Goal: Task Accomplishment & Management: Manage account settings

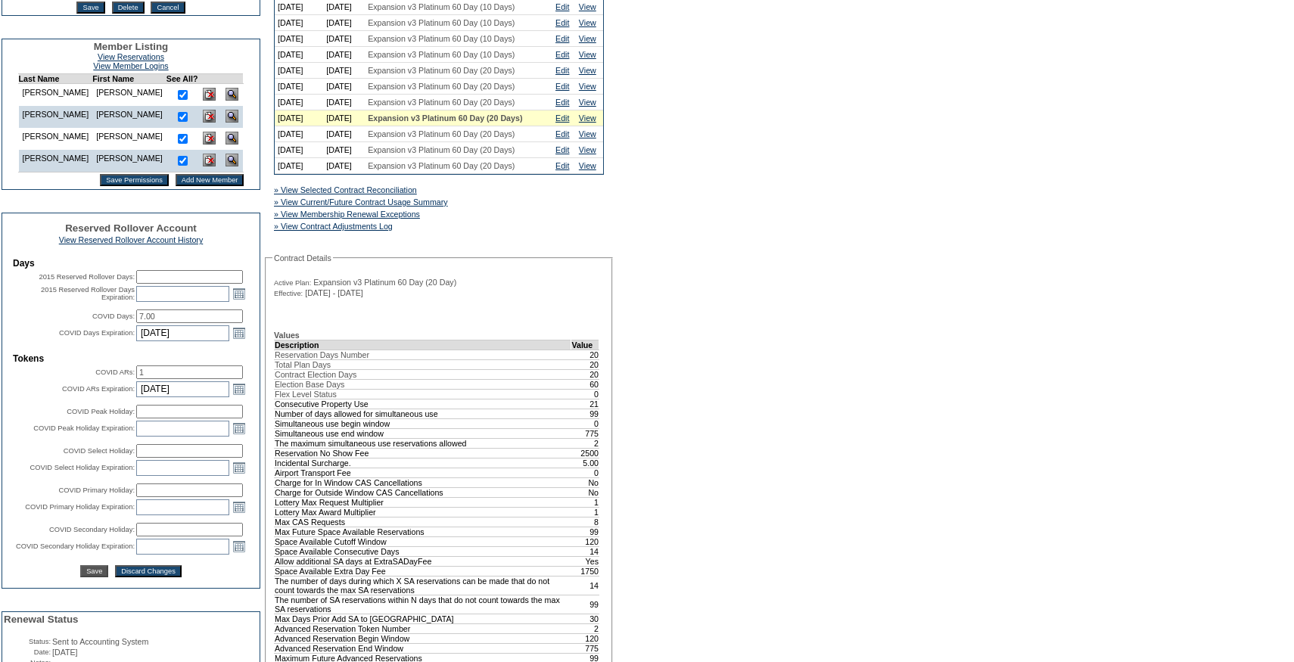
scroll to position [364, 0]
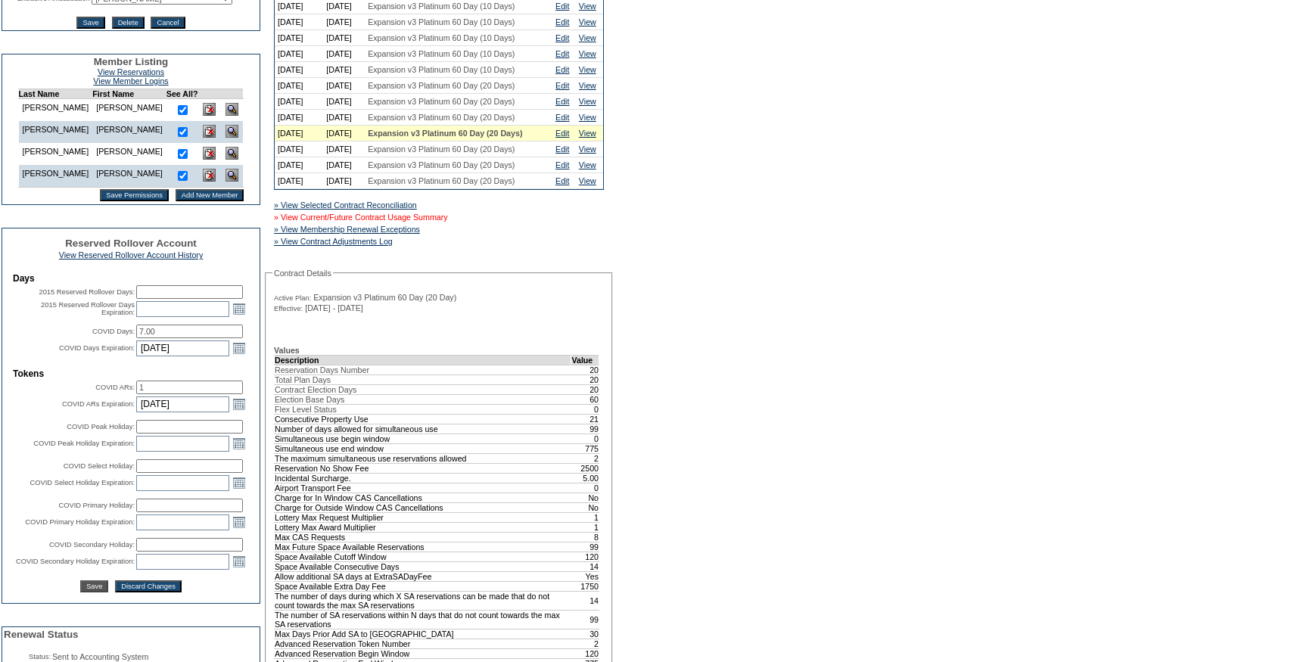
click at [448, 222] on link "» View Current/Future Contract Usage Summary" at bounding box center [361, 217] width 174 height 9
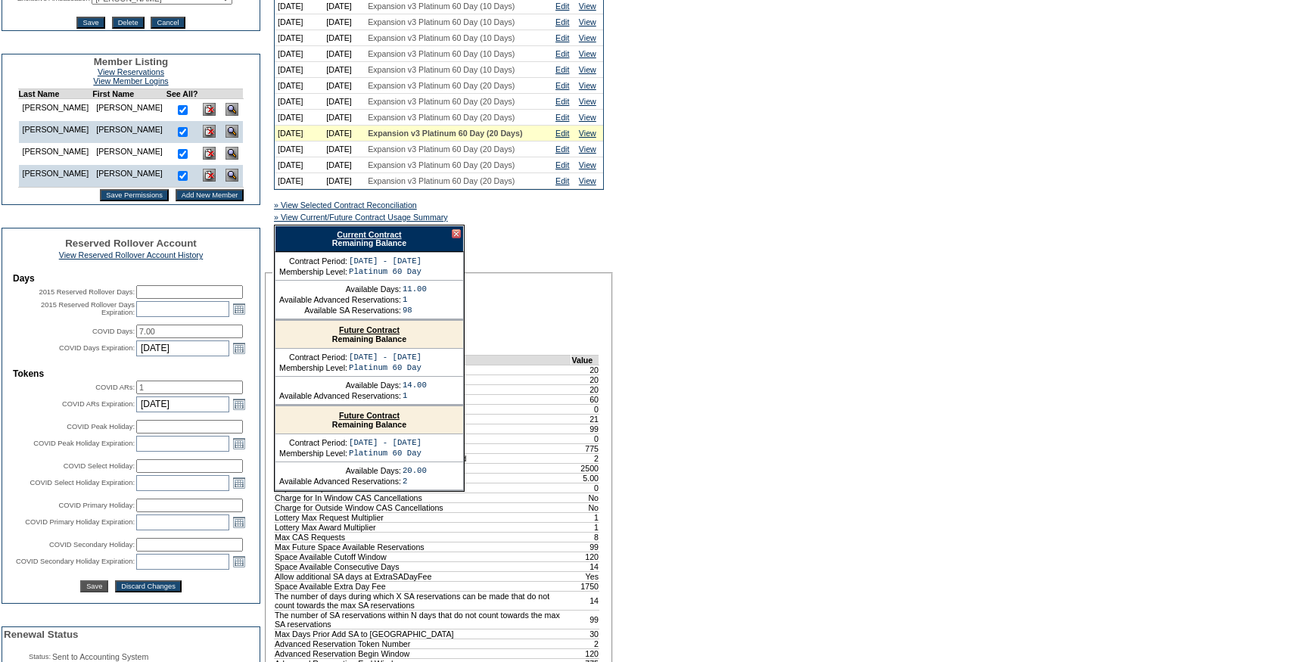
click at [415, 252] on div "Current Contract Remaining Balance" at bounding box center [369, 238] width 189 height 26
click at [397, 239] on link "Current Contract" at bounding box center [369, 234] width 64 height 9
click at [459, 238] on div at bounding box center [456, 233] width 9 height 9
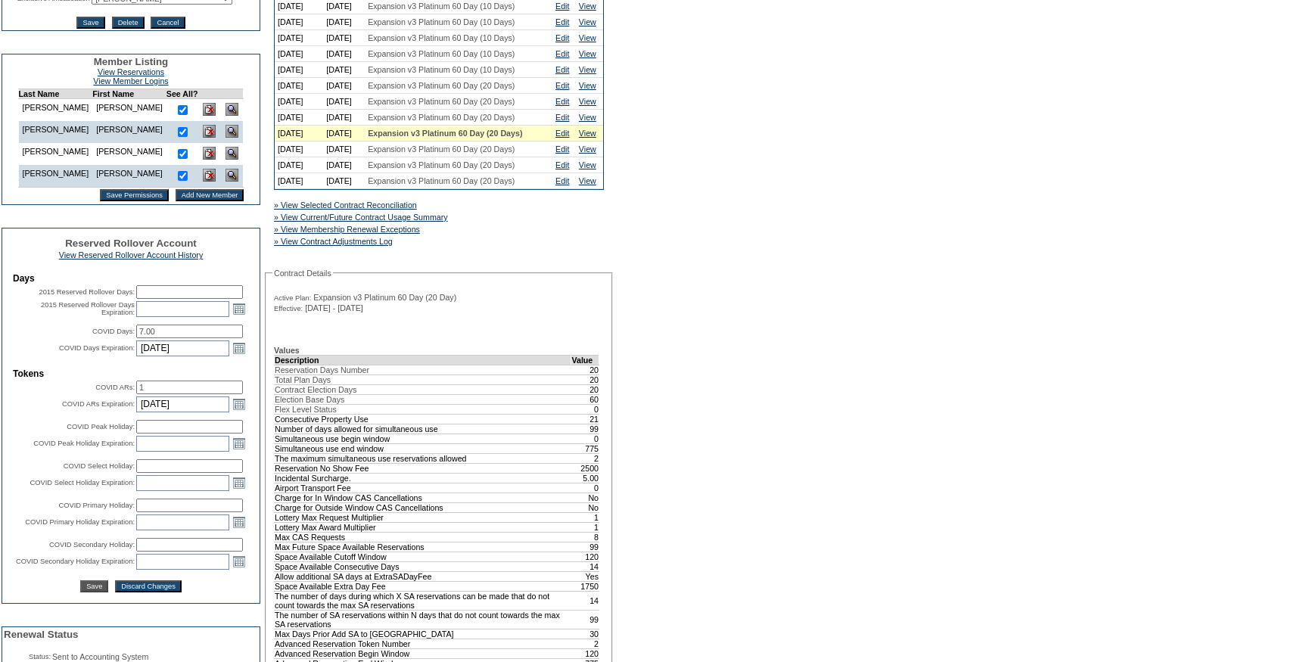
click at [196, 394] on input "1" at bounding box center [189, 388] width 107 height 14
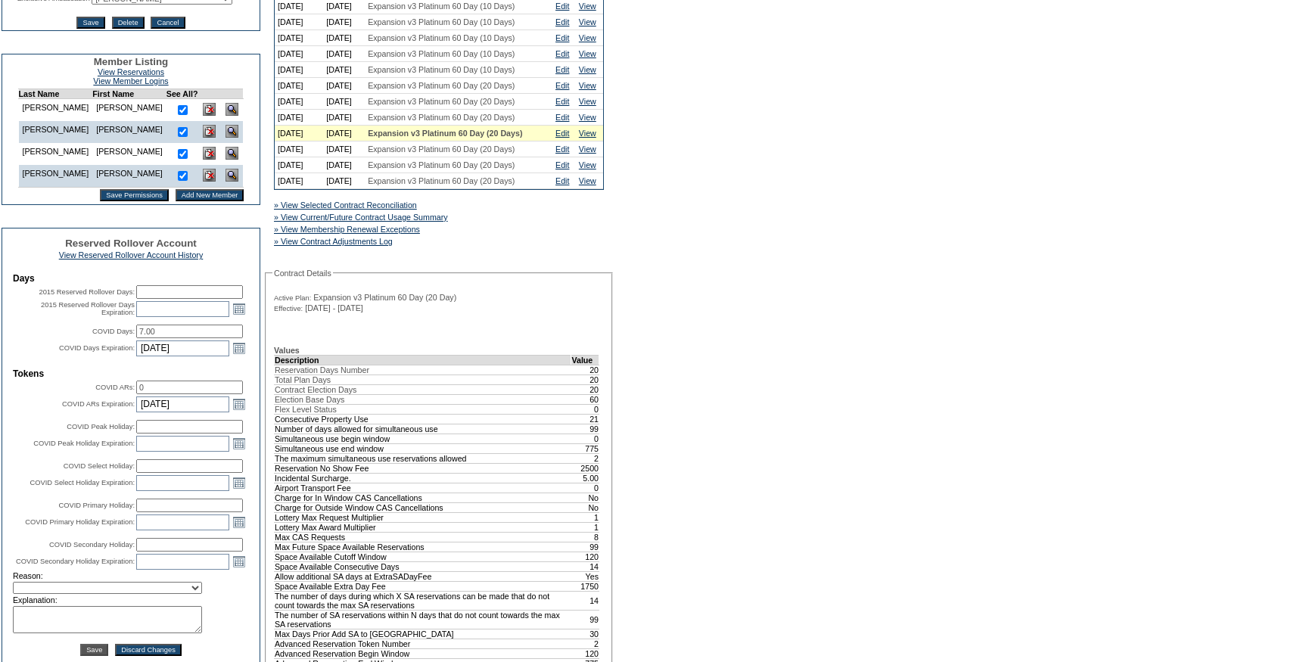
type input "0"
click at [172, 338] on input "7.00" at bounding box center [189, 332] width 107 height 14
type input "4"
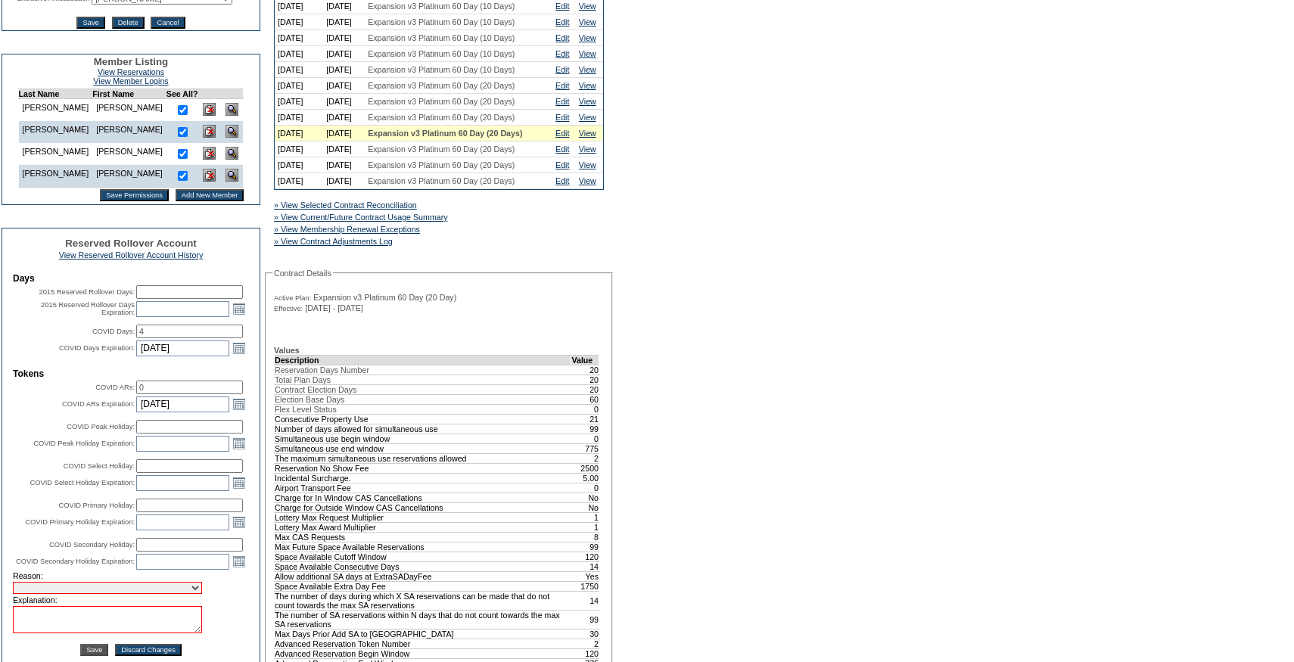
click at [770, 406] on div "A B C D E F G H I J K L M N O P Q R S T U V W X Y Z ER Accounts Edit Membership…" at bounding box center [647, 621] width 1294 height 1767
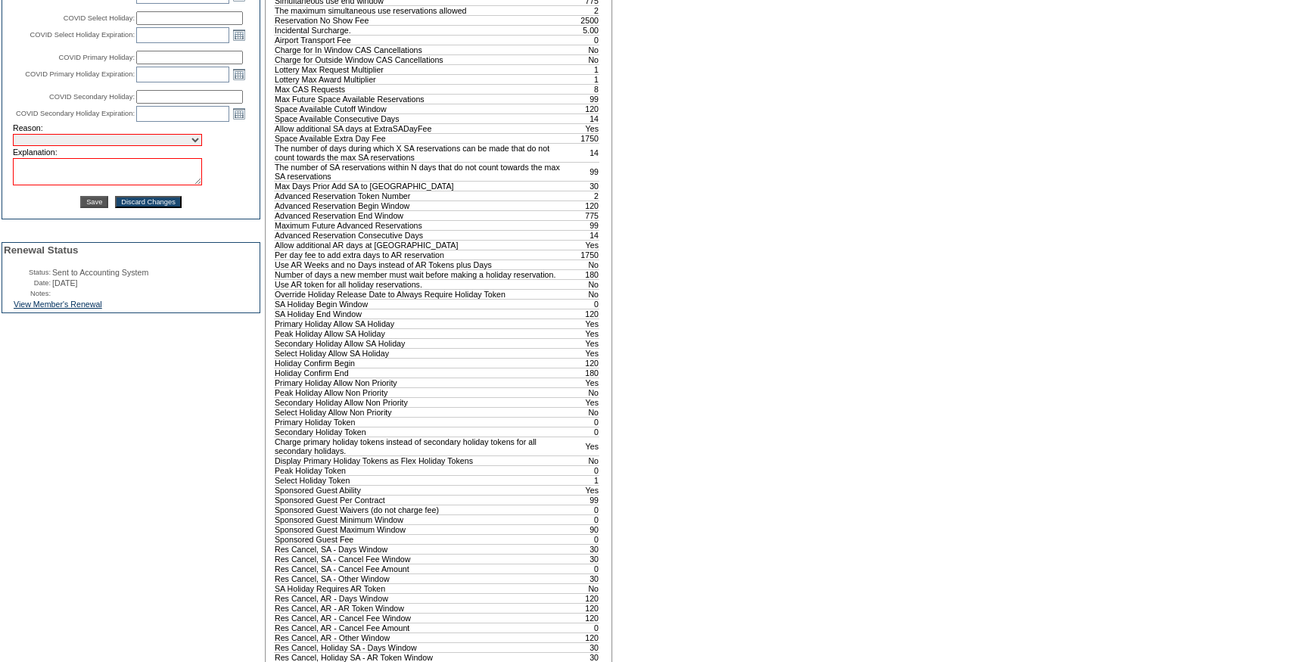
scroll to position [660, 0]
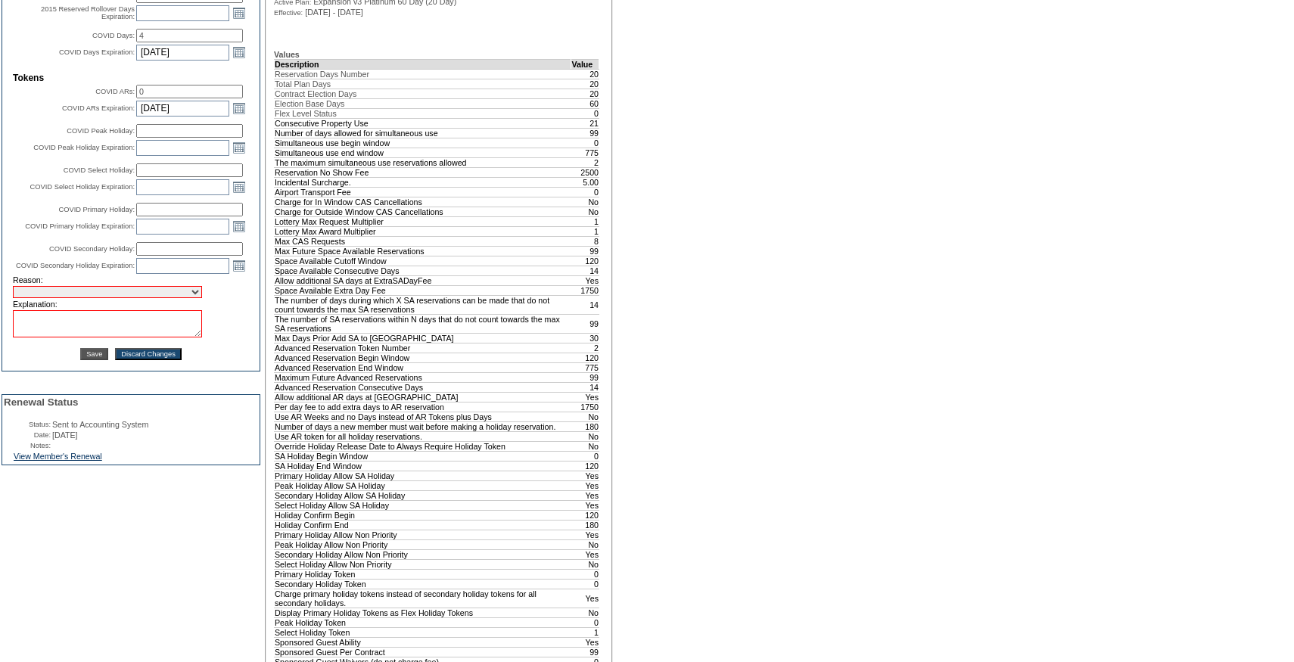
click at [54, 309] on td "Explanation:" at bounding box center [131, 304] width 236 height 9
click at [54, 298] on select "Requested Transfer Exception Member Transfer Error Internal Correction Other Co…" at bounding box center [107, 292] width 189 height 12
select select "980"
click at [13, 298] on select "Requested Transfer Exception Member Transfer Error Internal Correction Other Co…" at bounding box center [107, 292] width 189 height 12
click at [83, 337] on textarea at bounding box center [107, 323] width 189 height 27
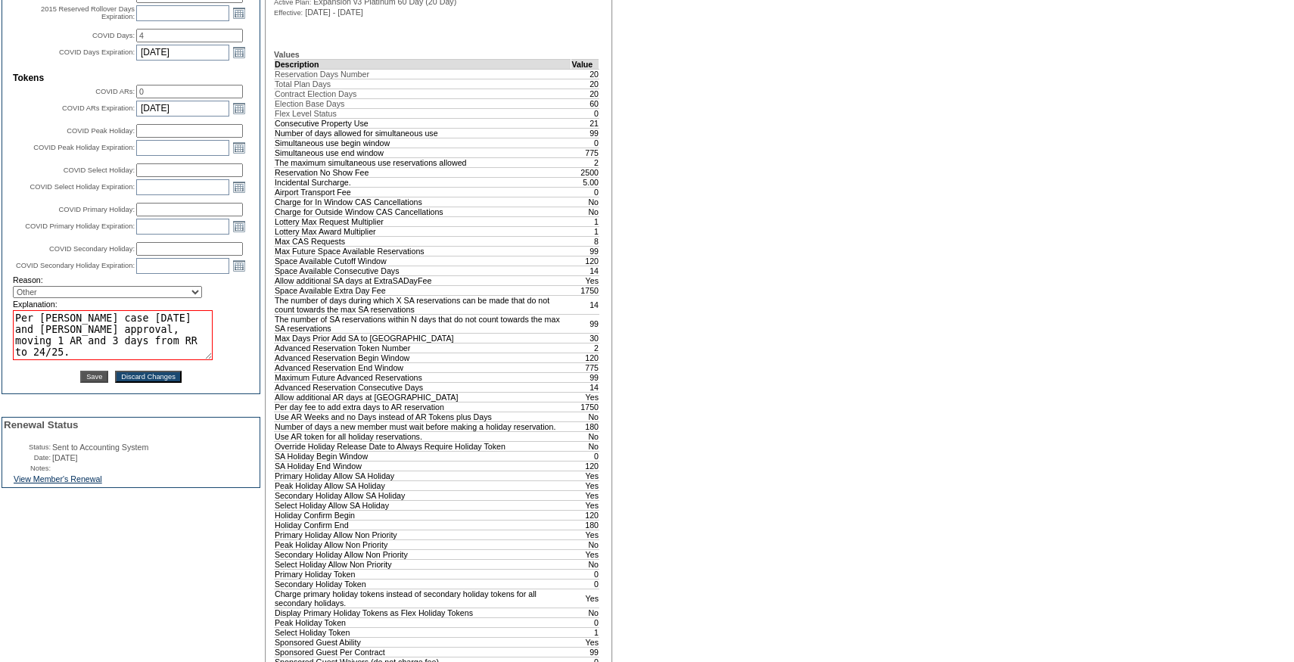
scroll to position [0, 0]
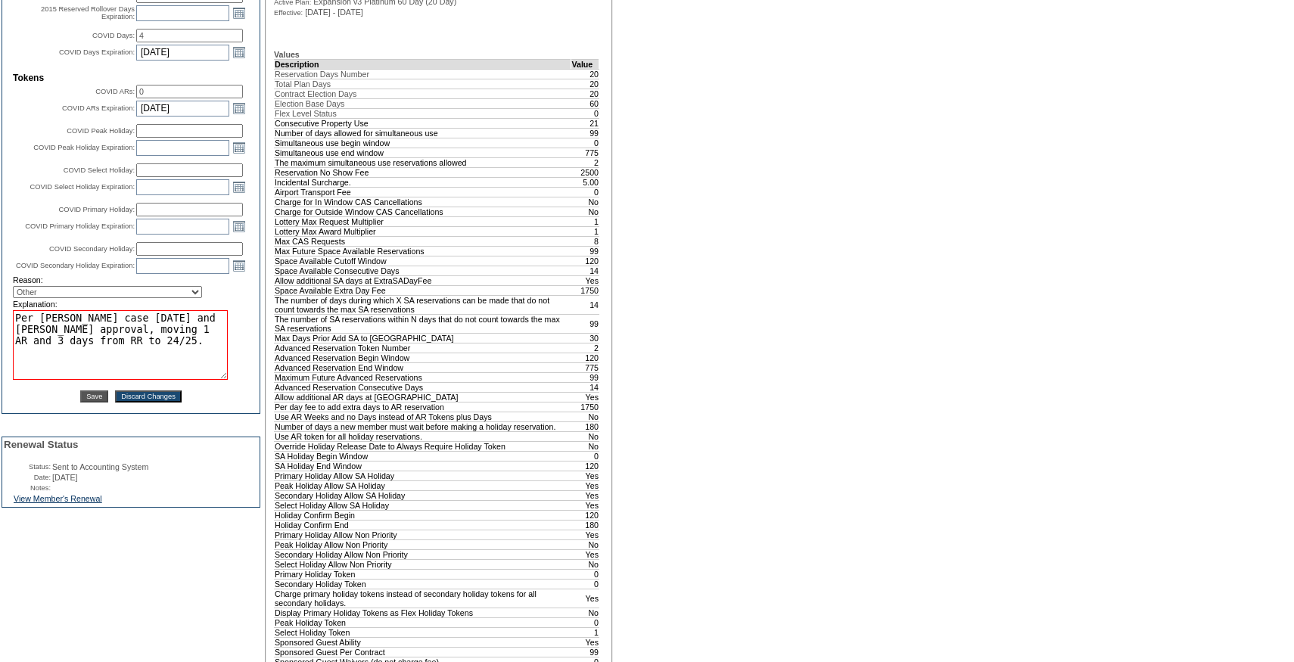
drag, startPoint x: 192, startPoint y: 376, endPoint x: 218, endPoint y: 418, distance: 49.6
click at [218, 380] on textarea "Per [PERSON_NAME] case [DATE] and [PERSON_NAME] approval, moving 1 AR and 3 day…" at bounding box center [120, 345] width 215 height 70
click at [183, 381] on textarea "Per [PERSON_NAME] case [DATE] and [PERSON_NAME] approval, moving 1 AR and 3 day…" at bounding box center [120, 345] width 215 height 70
type textarea "Per [PERSON_NAME] case [DATE] and [PERSON_NAME] approval, moving 1 AR and 3 day…"
click at [714, 365] on div "A B C D E F G H I J K L M N O P Q R S T U V W X Y Z ER Accounts Edit Membership…" at bounding box center [647, 325] width 1294 height 1767
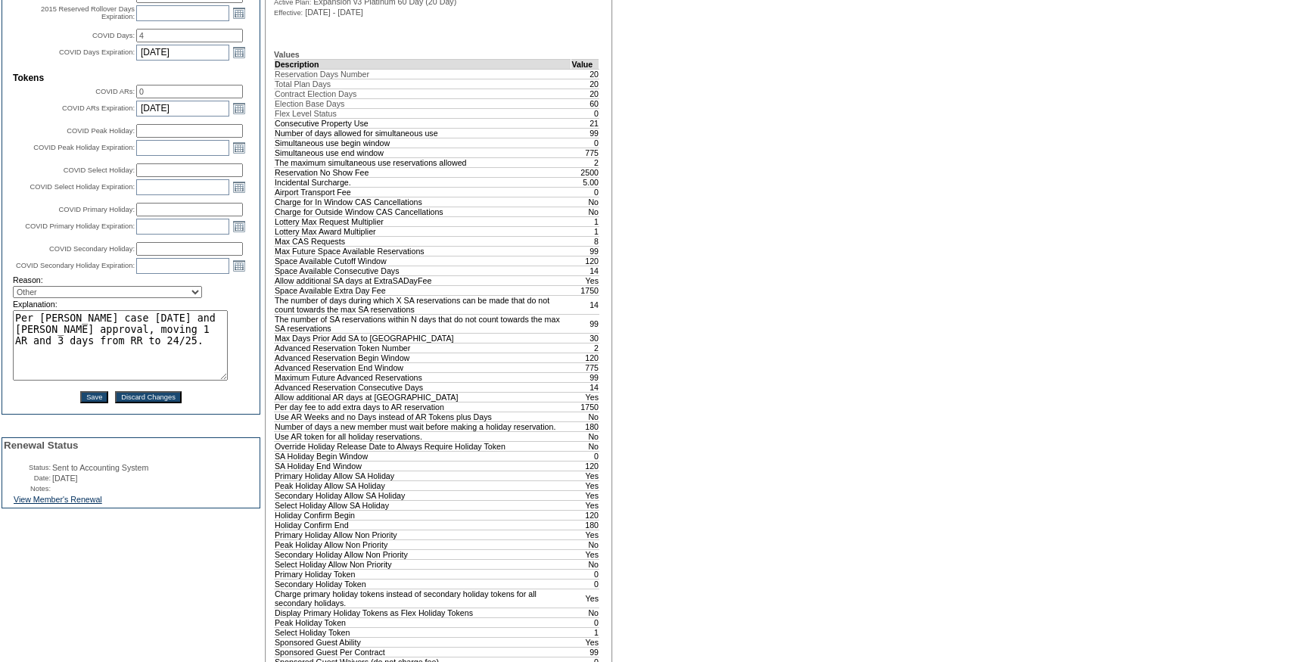
click at [202, 381] on textarea "Per [PERSON_NAME] case [DATE] and [PERSON_NAME] approval, moving 1 AR and 3 day…" at bounding box center [120, 345] width 215 height 70
click at [86, 403] on input "Save" at bounding box center [94, 397] width 28 height 12
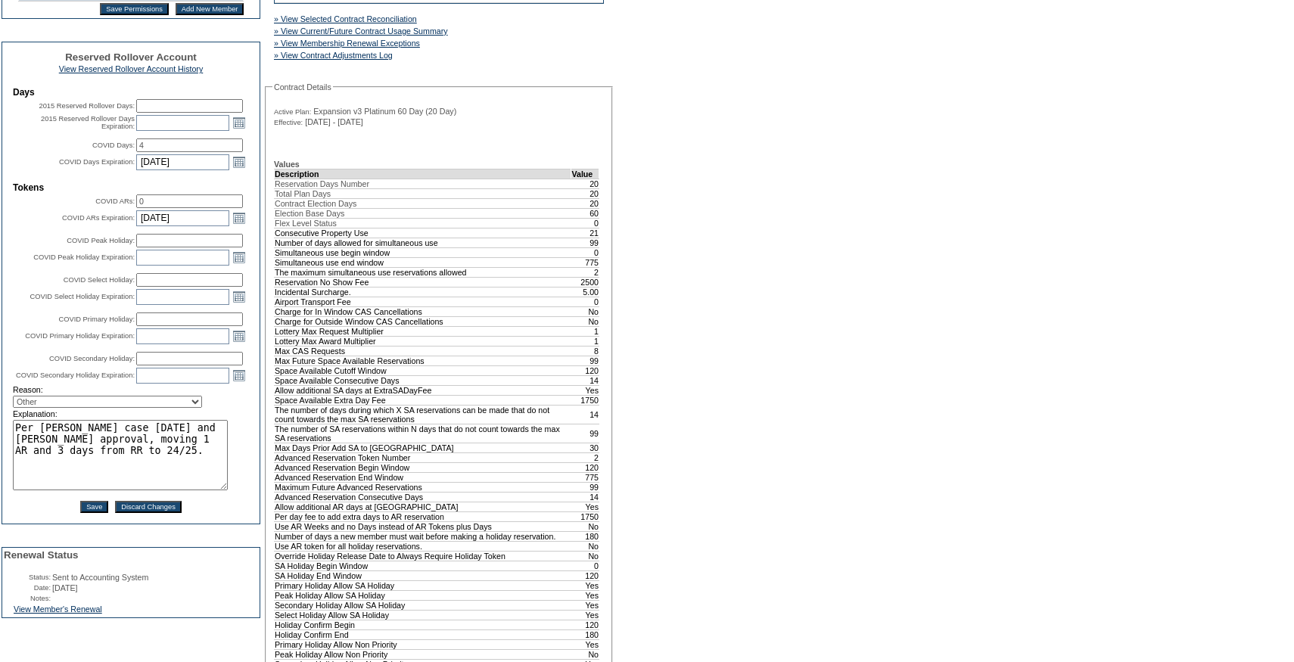
scroll to position [460, 0]
